Goal: Find specific page/section: Find specific page/section

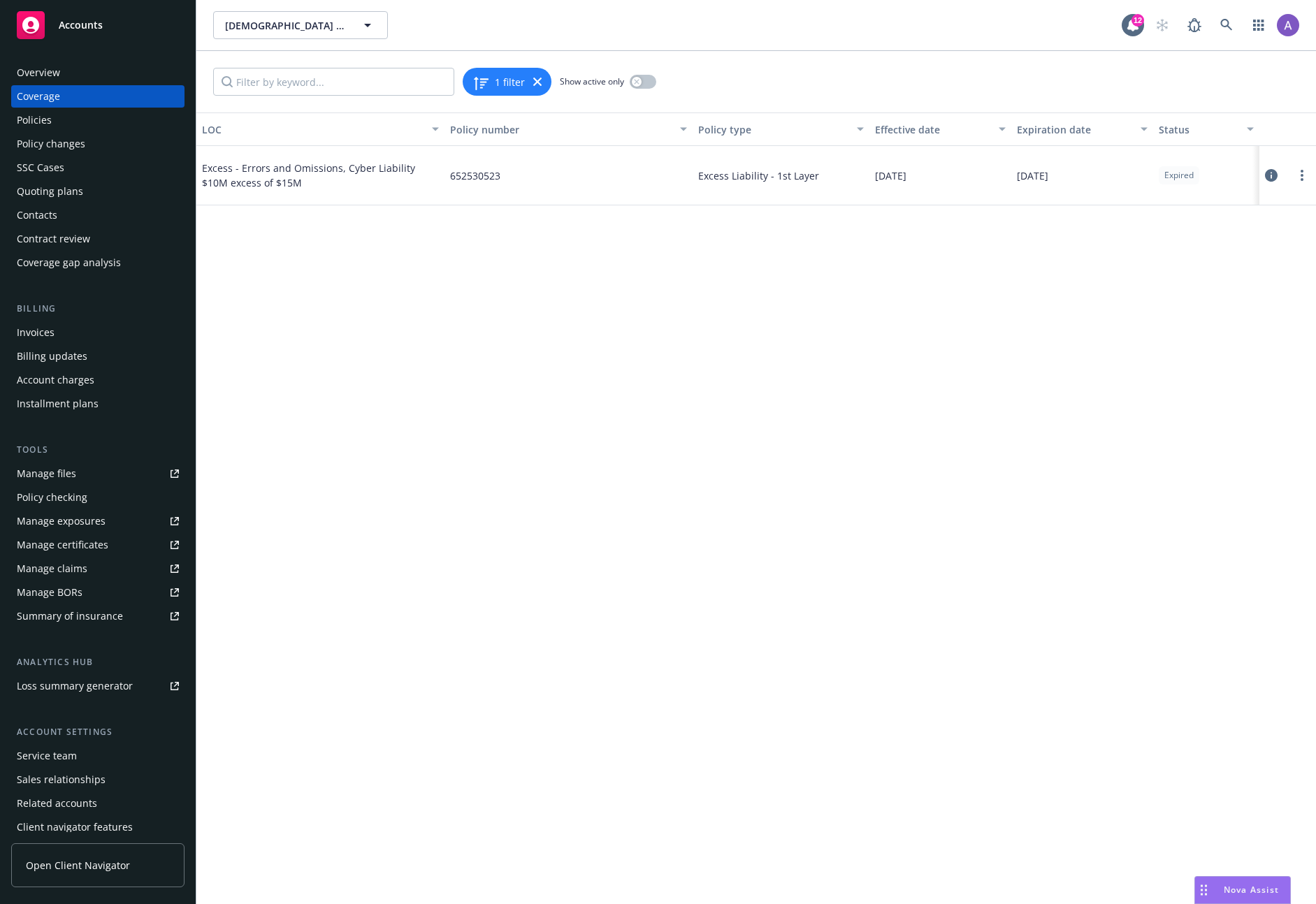
click at [485, 479] on div "LOC Policy number Policy type Effective date Expiration date Status Excess - Er…" at bounding box center [756, 508] width 1119 height 791
click at [1268, 173] on icon at bounding box center [1271, 175] width 13 height 13
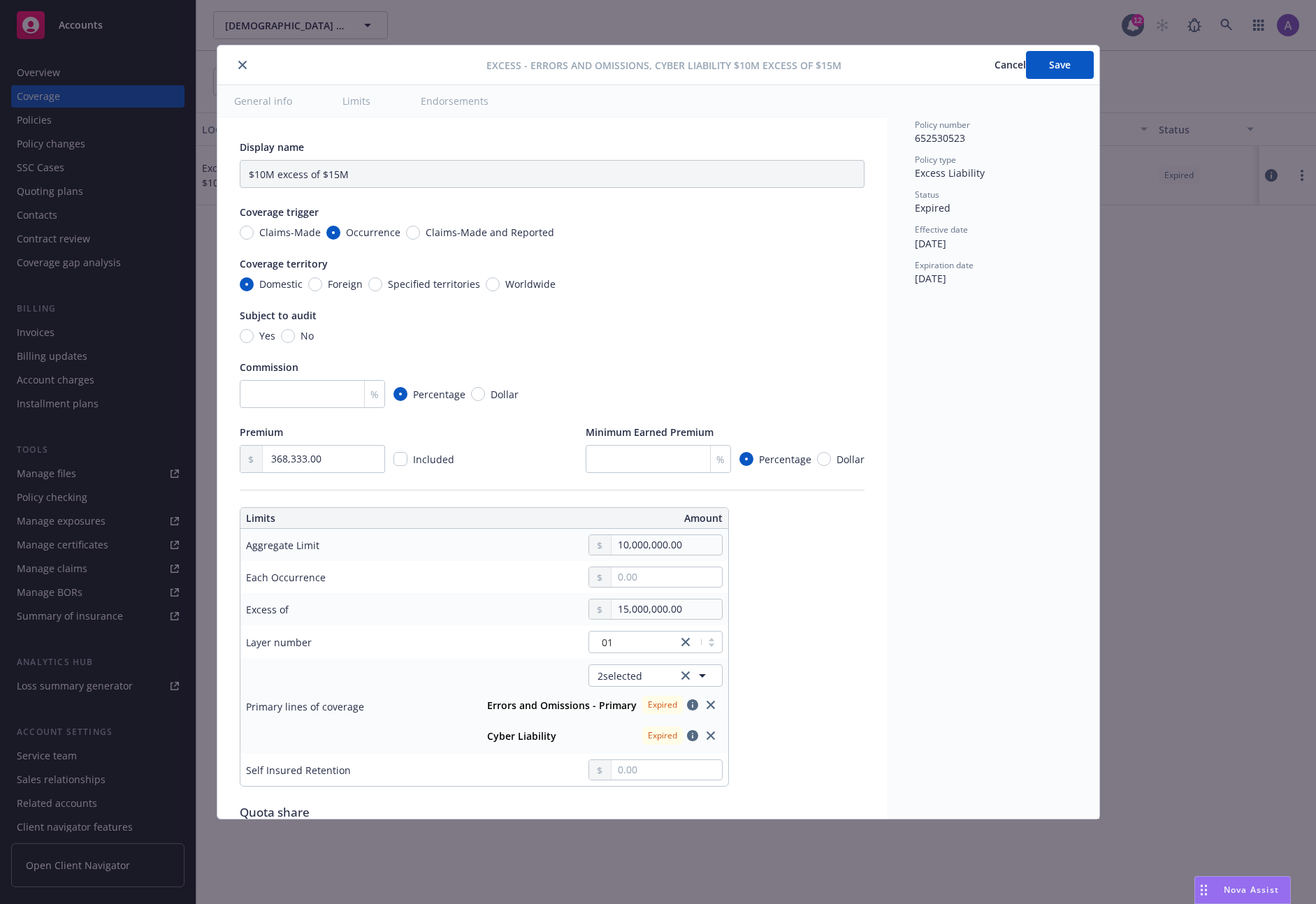
type input "Errors and Omissions, Cyber Liability $10M excess of $15M"
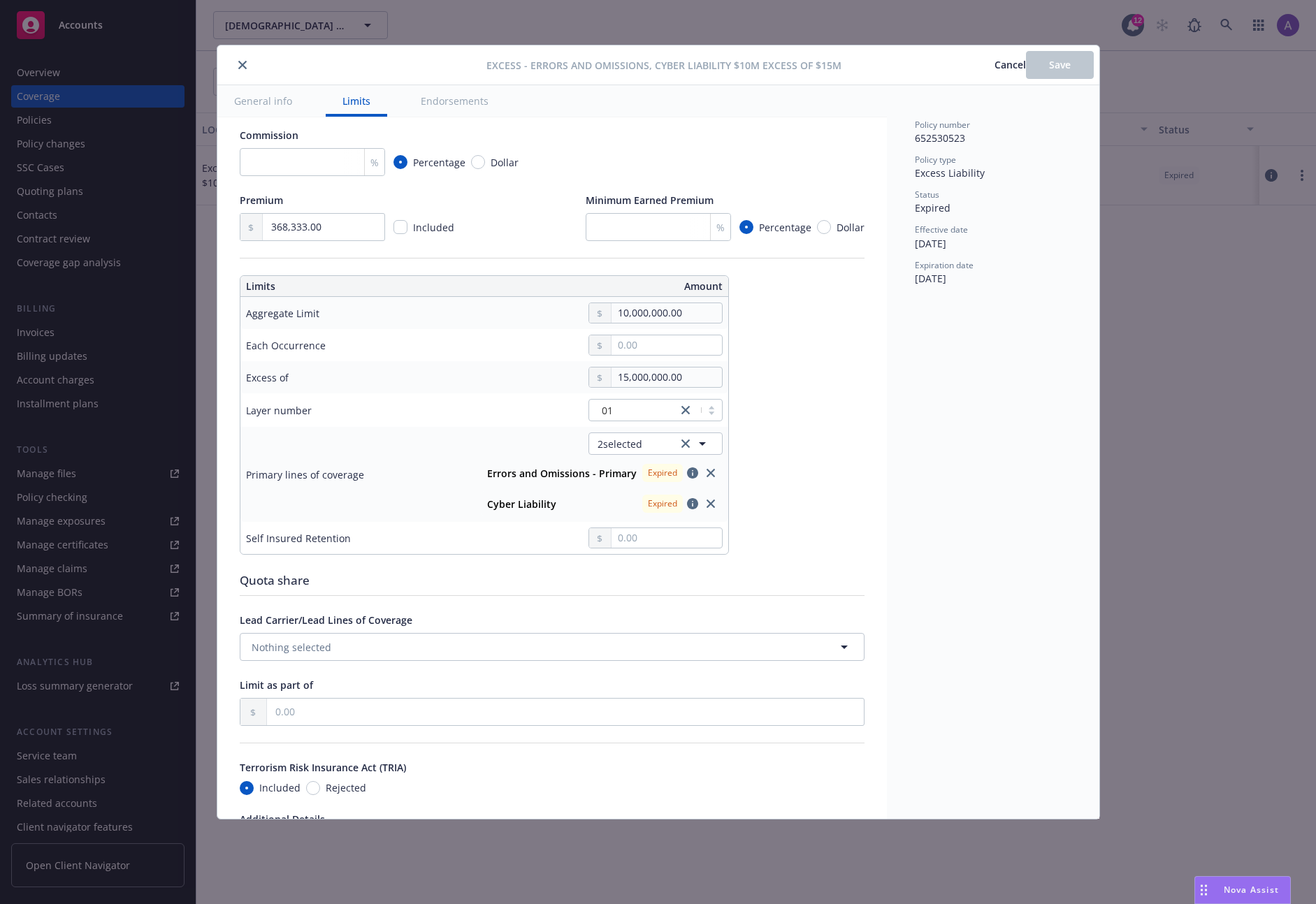
scroll to position [325, 0]
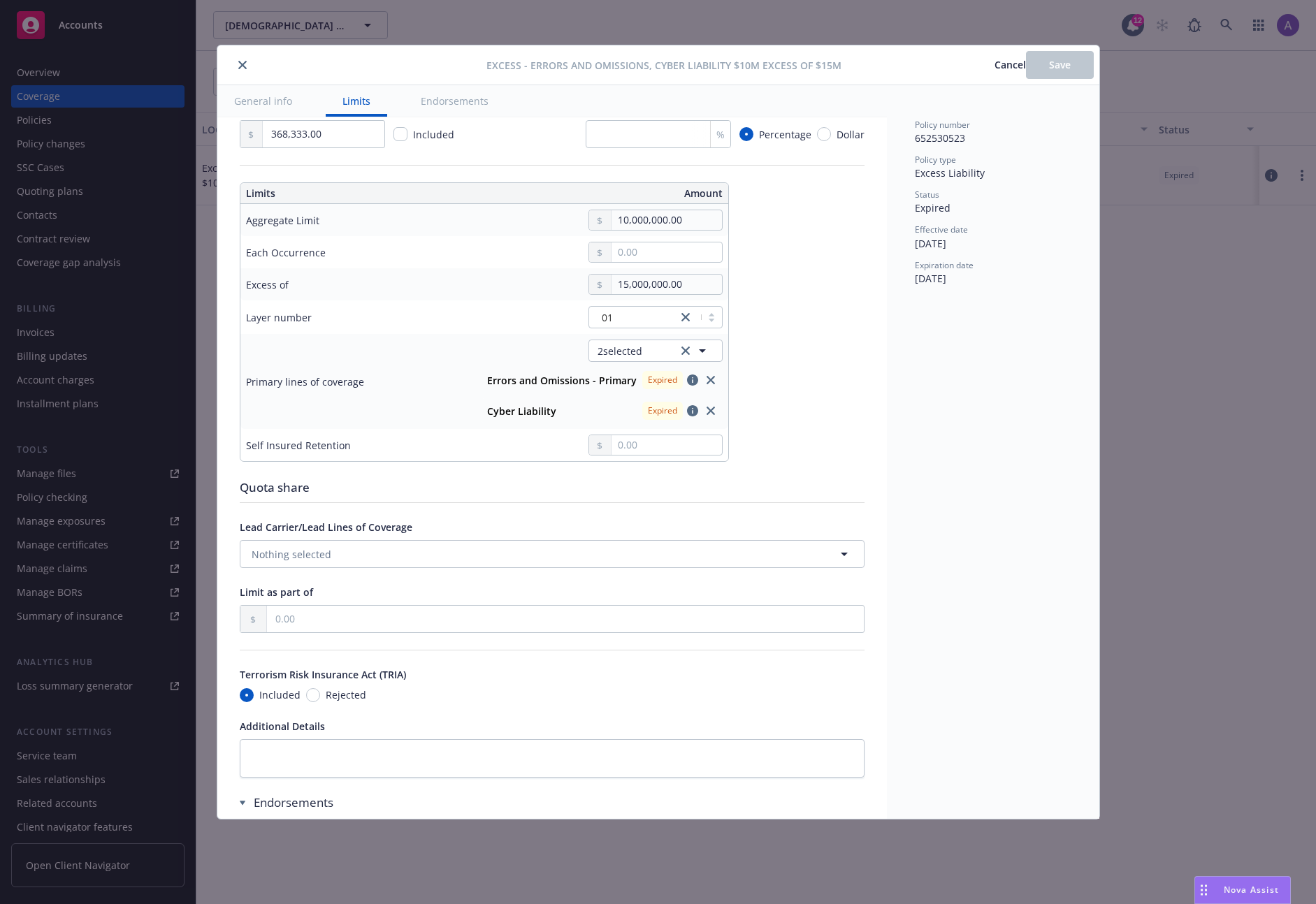
click at [994, 64] on span "Cancel" at bounding box center [1009, 64] width 31 height 13
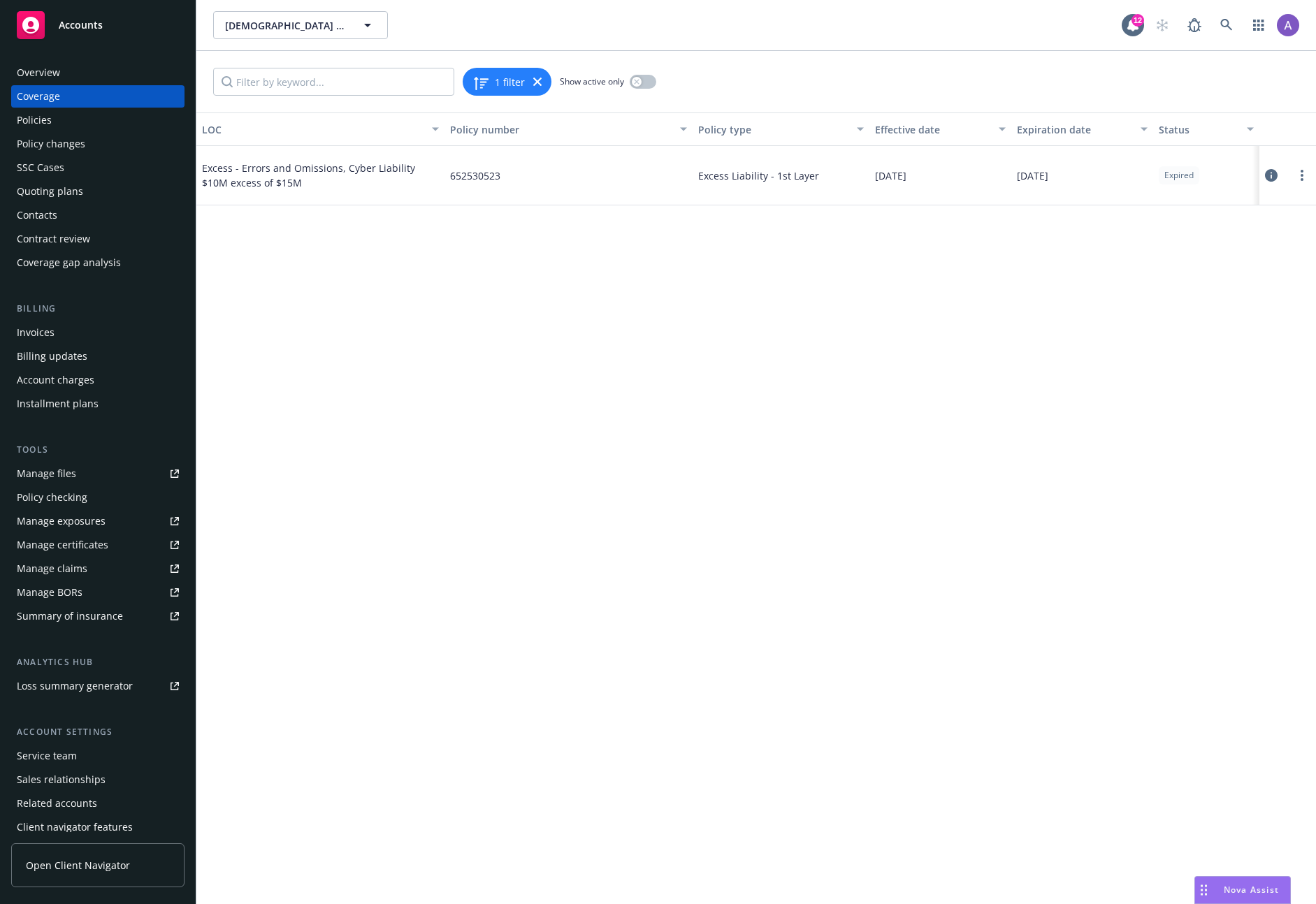
click at [62, 188] on div "Quoting plans" at bounding box center [50, 191] width 66 height 22
